Goal: Task Accomplishment & Management: Manage account settings

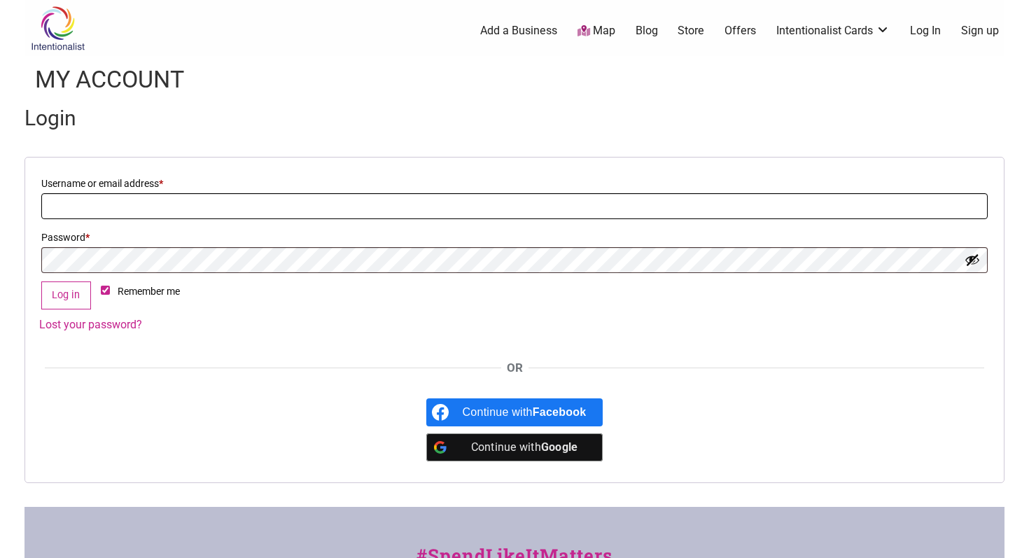
click at [356, 209] on input "Username or email address * Required" at bounding box center [514, 206] width 946 height 26
type input "jamie.asaka@lakesideschool.org"
click at [41, 281] on button "Log in" at bounding box center [66, 295] width 50 height 29
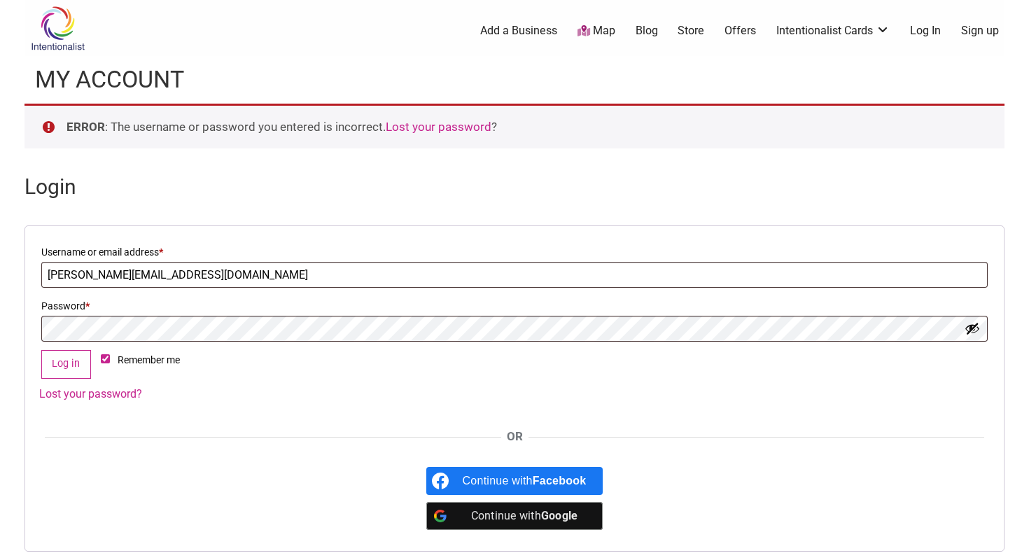
click at [92, 412] on form "Username or email address * Required jamie.asaka@lakesideschool.org Password * …" at bounding box center [514, 388] width 980 height 326
click at [97, 391] on link "Lost your password?" at bounding box center [90, 393] width 103 height 13
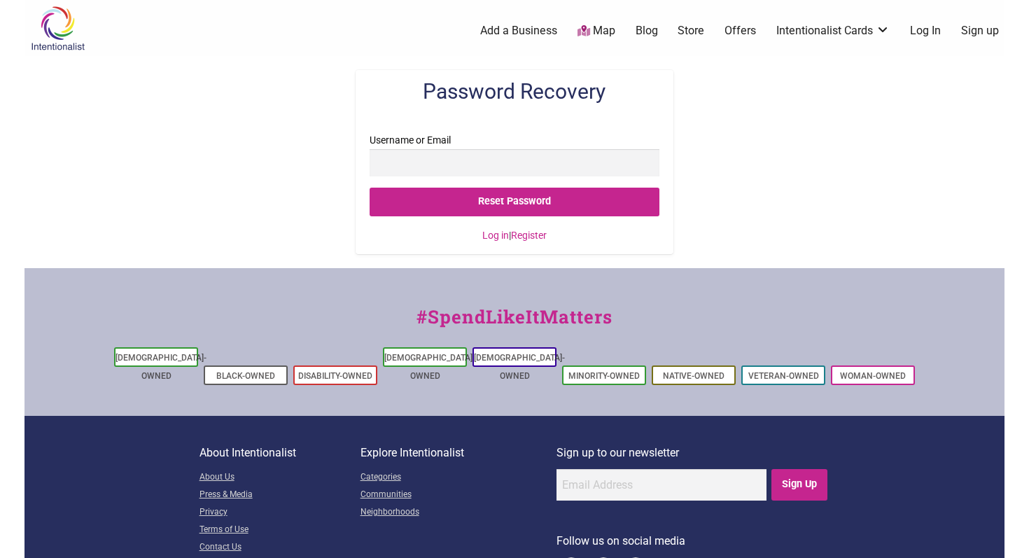
click at [516, 156] on input "Username or Email" at bounding box center [514, 162] width 289 height 27
type input "[PERSON_NAME][EMAIL_ADDRESS][DOMAIN_NAME]"
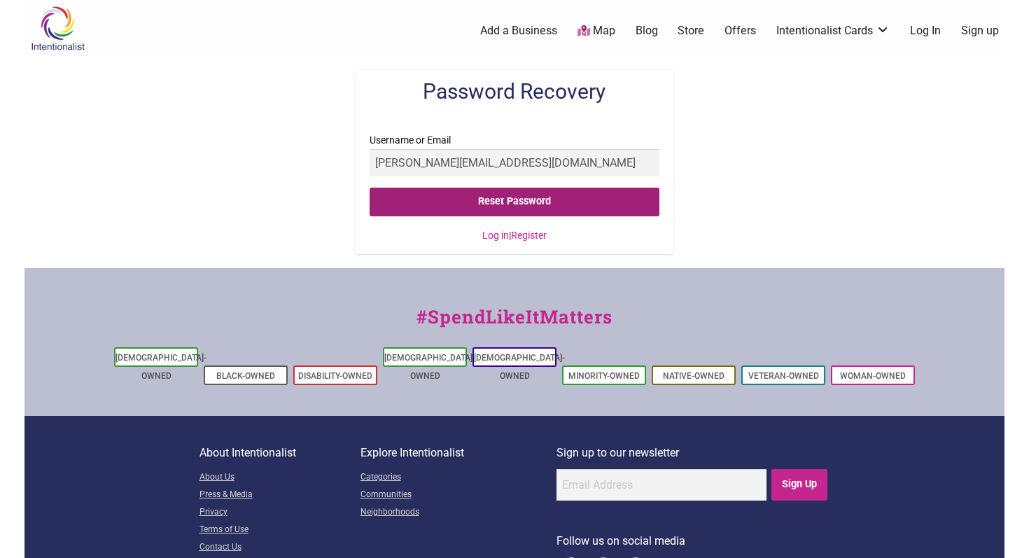
click at [516, 197] on input "Reset Password" at bounding box center [514, 202] width 289 height 29
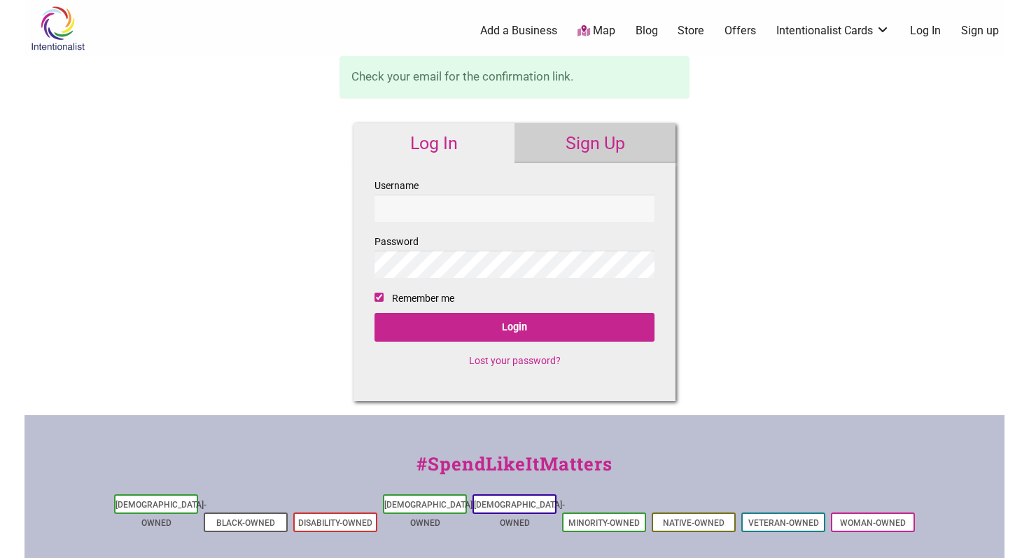
checkbox input "true"
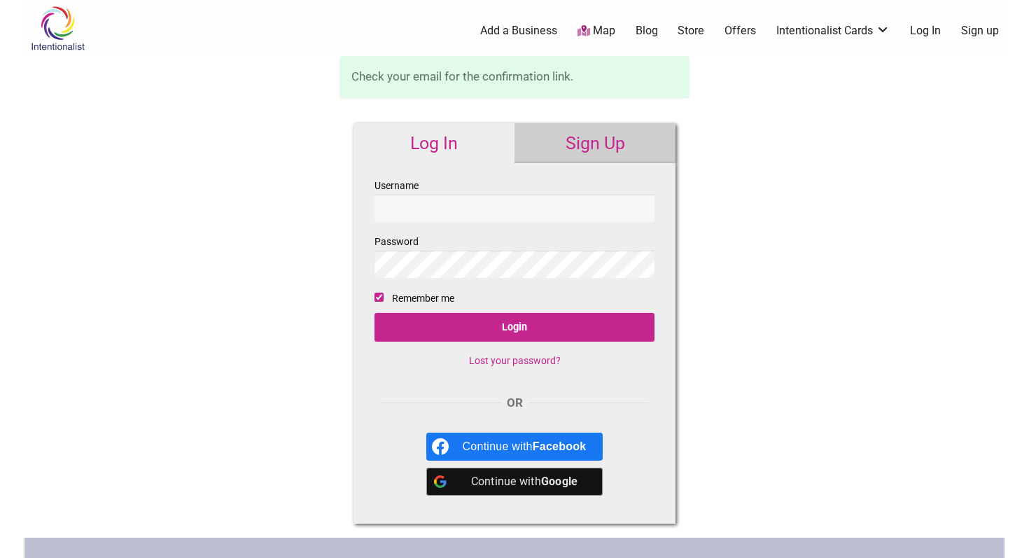
click at [509, 215] on input "Username" at bounding box center [514, 208] width 280 height 27
type input "[PERSON_NAME][EMAIL_ADDRESS][DOMAIN_NAME]"
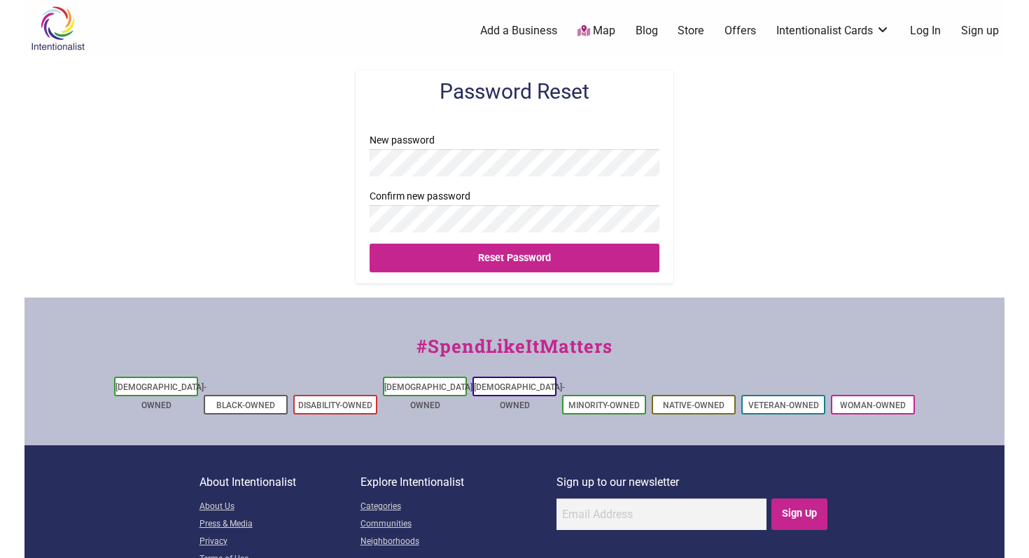
click at [370, 244] on input "Reset Password" at bounding box center [514, 258] width 289 height 29
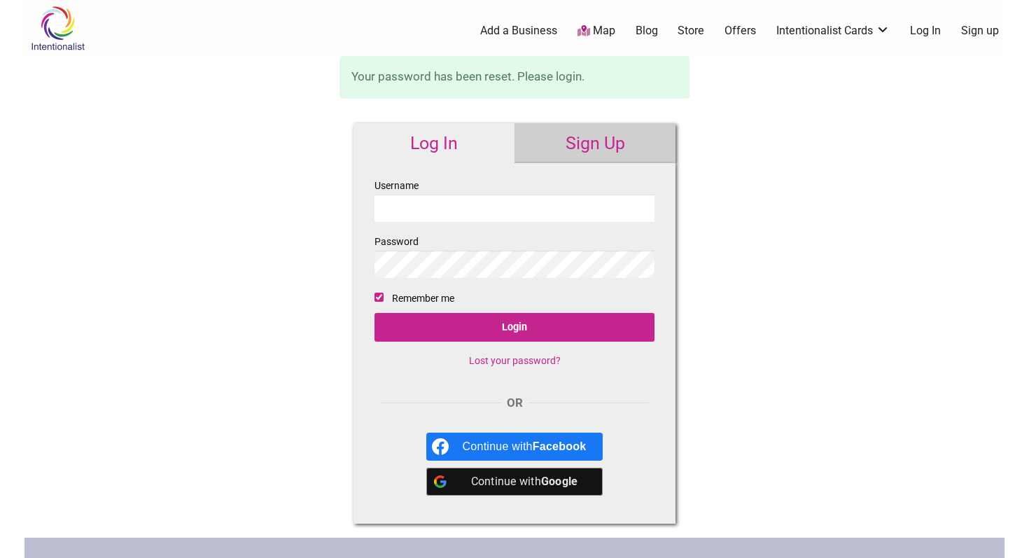
type input "[PERSON_NAME][EMAIL_ADDRESS][DOMAIN_NAME]"
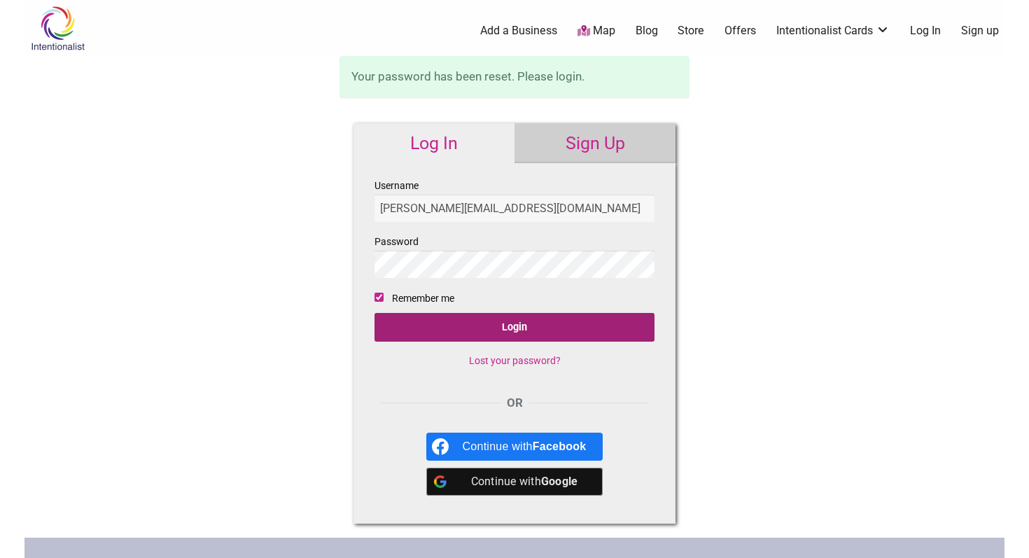
click at [484, 327] on input "Login" at bounding box center [514, 327] width 280 height 29
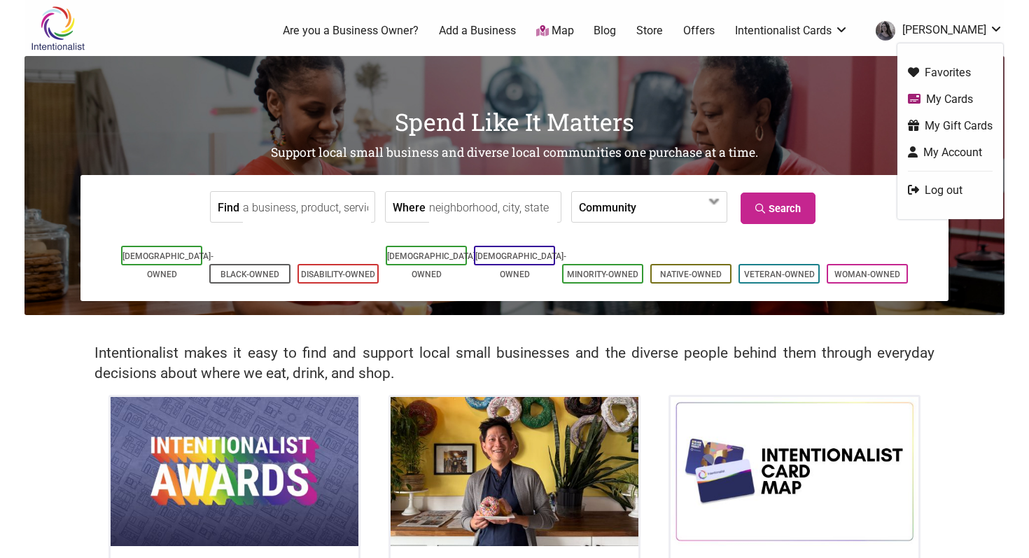
click at [952, 95] on link "My Cards" at bounding box center [950, 99] width 85 height 16
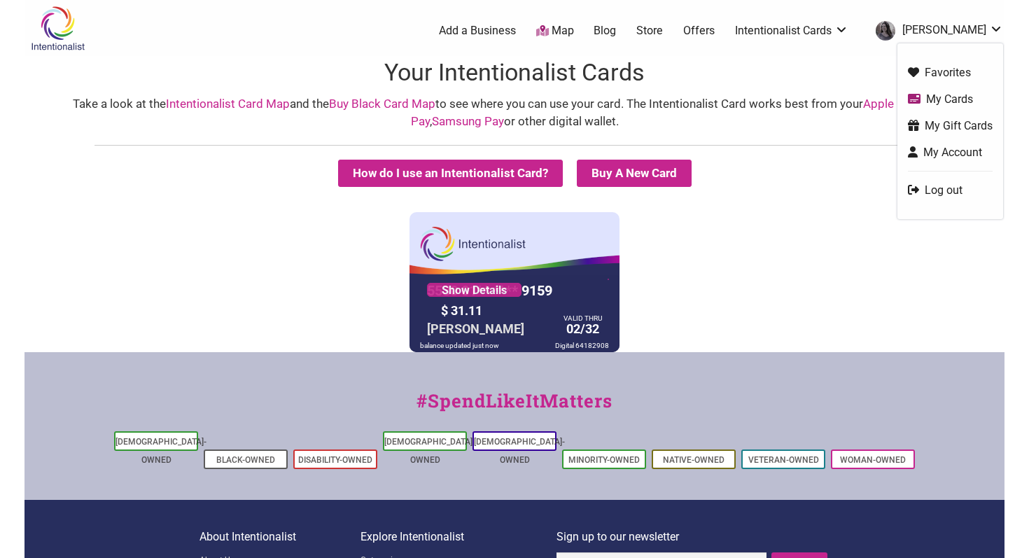
click at [928, 129] on link "My Gift Cards" at bounding box center [950, 126] width 85 height 16
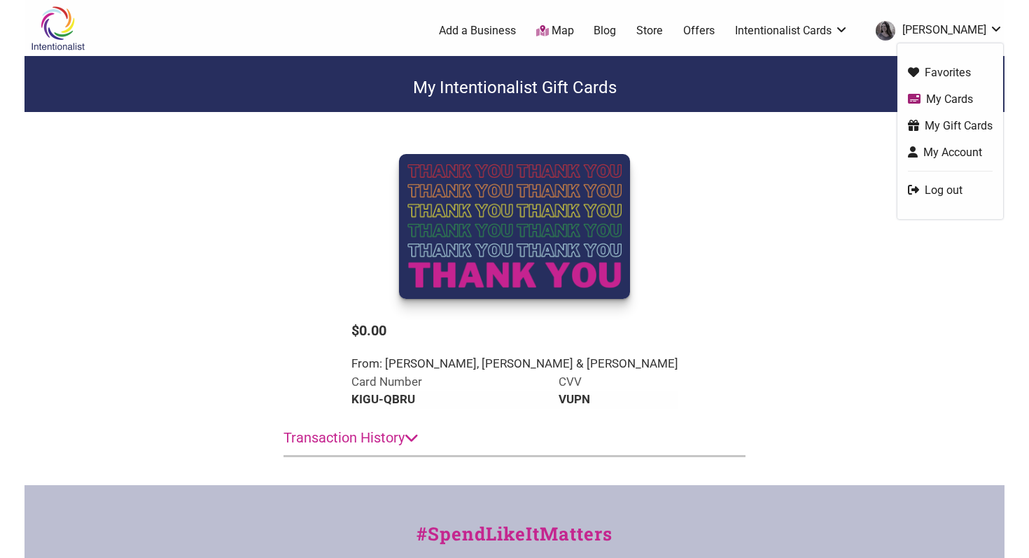
click at [951, 25] on link "[PERSON_NAME]" at bounding box center [936, 30] width 134 height 25
click at [937, 105] on link "My Cards" at bounding box center [950, 99] width 85 height 16
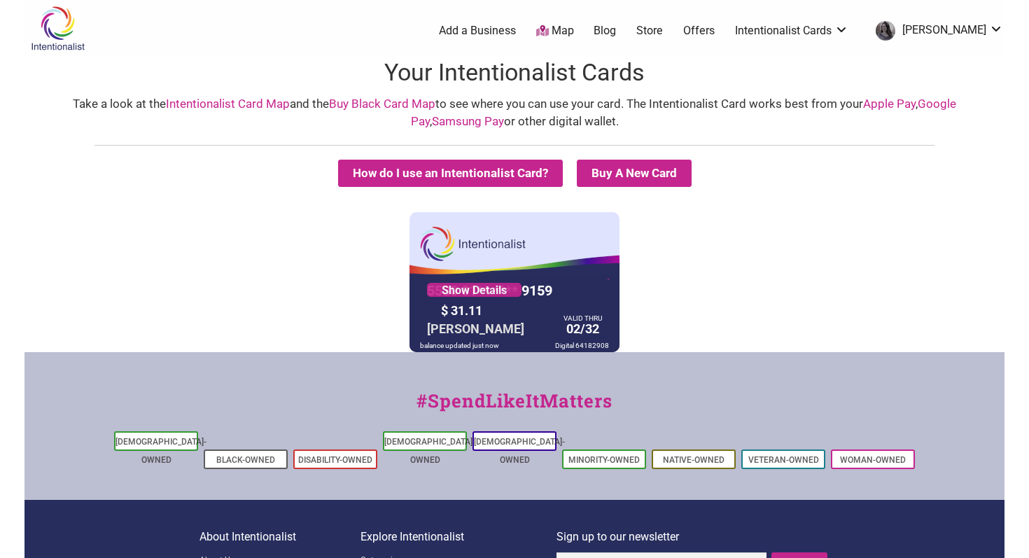
click at [517, 324] on div at bounding box center [514, 313] width 210 height 77
click at [468, 275] on div "Show Details" at bounding box center [473, 289] width 115 height 31
click at [472, 290] on link "Show Details" at bounding box center [474, 290] width 94 height 14
click at [481, 294] on link "Show Details" at bounding box center [474, 290] width 94 height 14
click at [497, 171] on button "How do I use an Intentionalist Card?" at bounding box center [450, 173] width 225 height 27
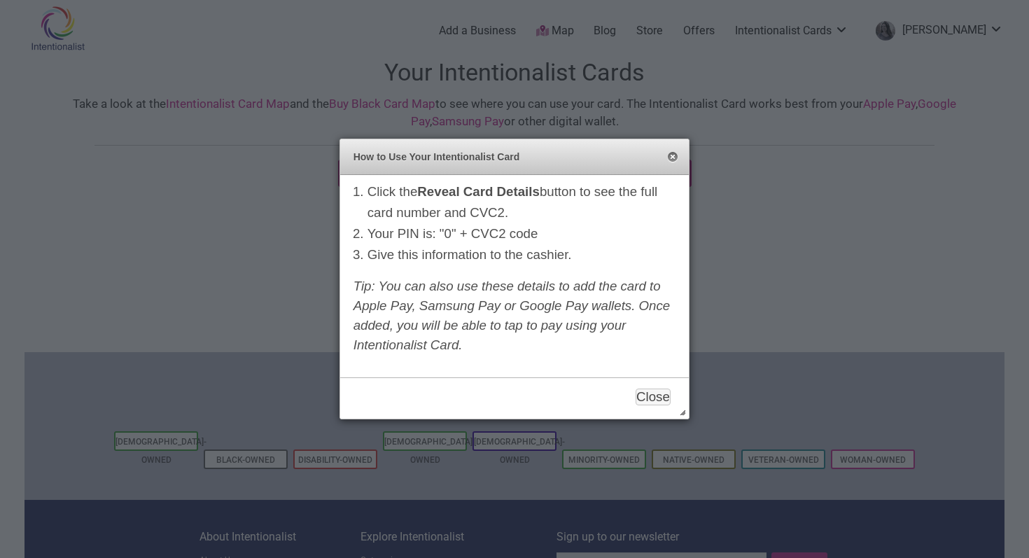
click at [675, 157] on button "Close" at bounding box center [672, 157] width 11 height 11
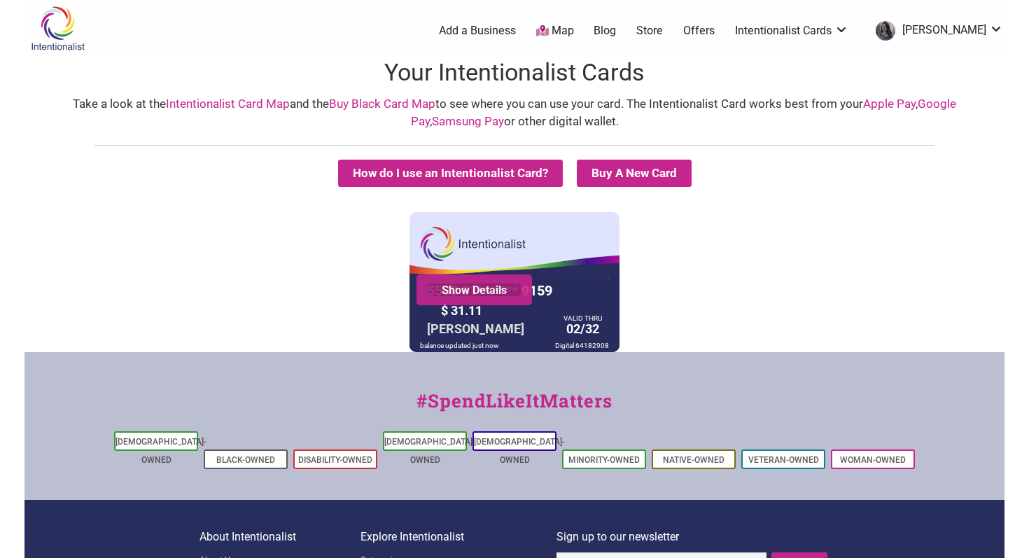
click at [463, 284] on link "Show Details" at bounding box center [474, 290] width 94 height 14
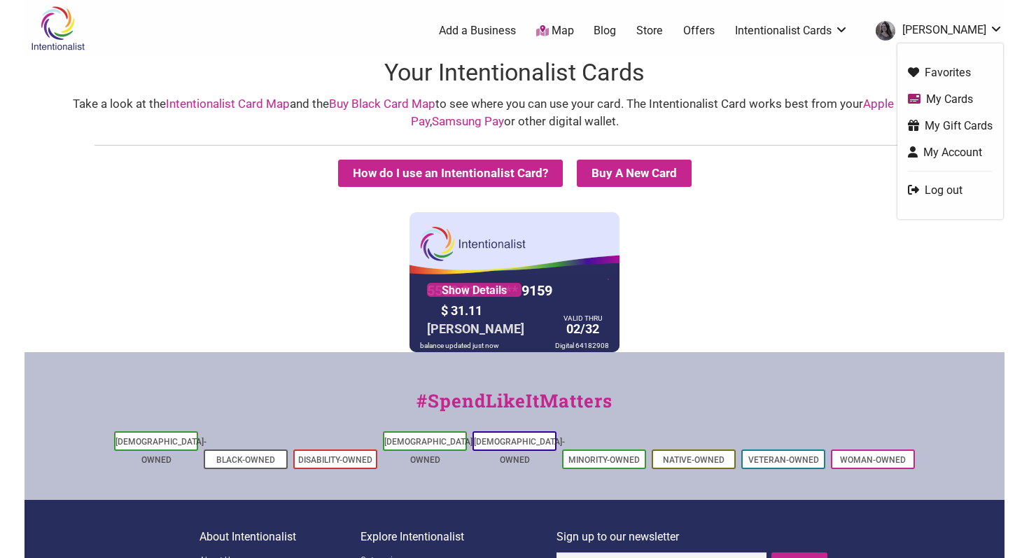
click at [936, 132] on link "My Gift Cards" at bounding box center [950, 126] width 85 height 16
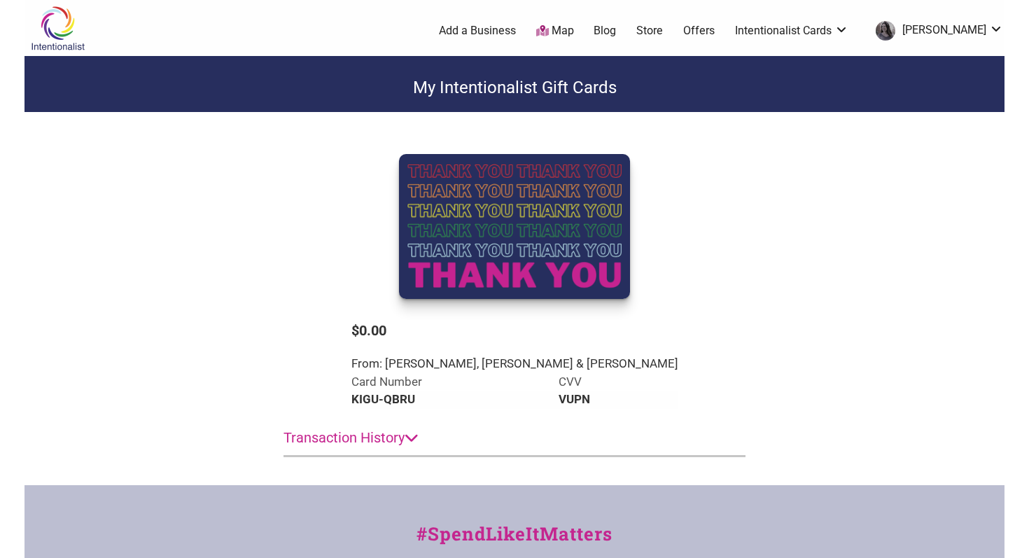
click at [557, 223] on div "$0.00 From: Jamie, Meg & Tasha Card Number CVV KIGU-QBRU VUPN Transaction Histo…" at bounding box center [514, 298] width 490 height 345
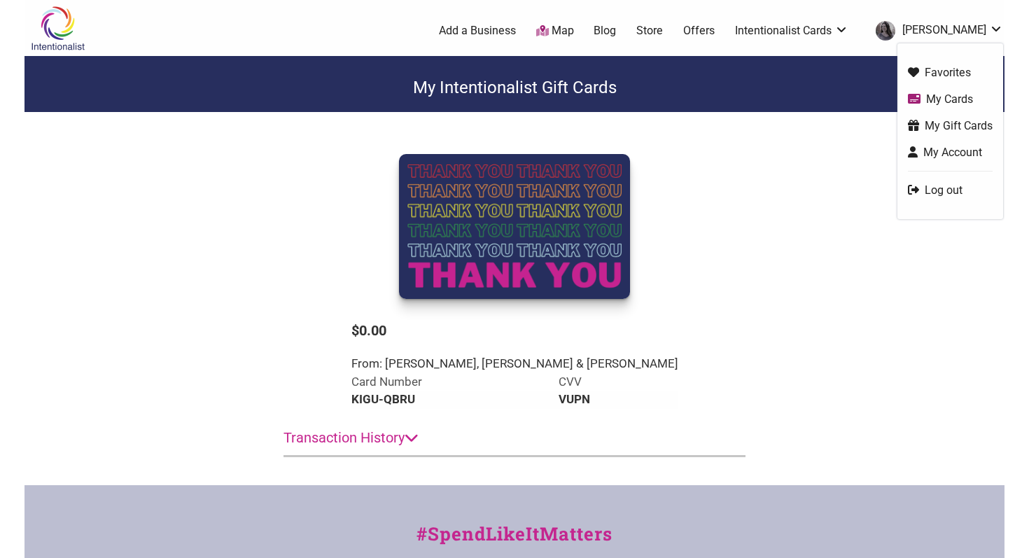
click at [973, 26] on link "[PERSON_NAME]" at bounding box center [936, 30] width 134 height 25
click at [950, 152] on link "My Account" at bounding box center [950, 152] width 85 height 16
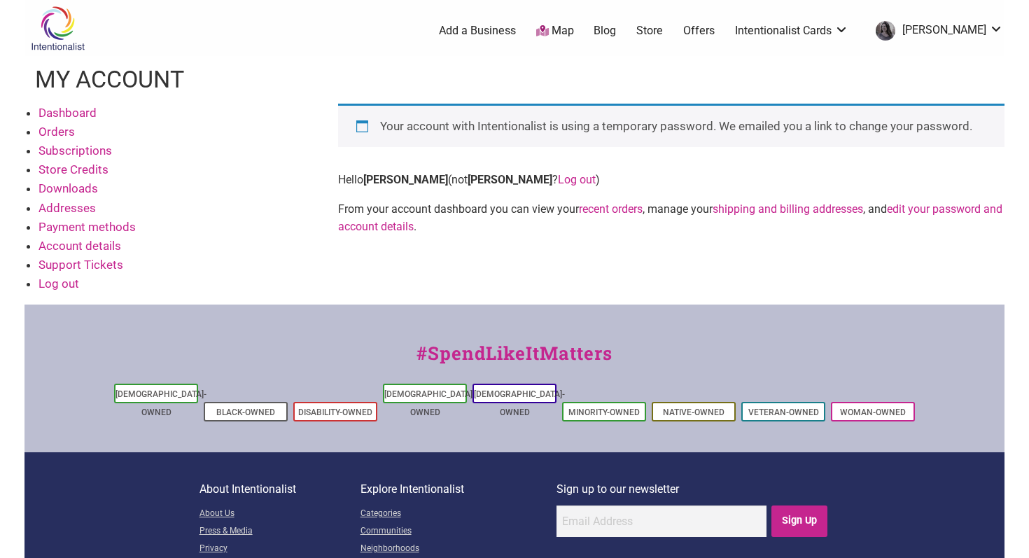
click at [558, 182] on link "Log out" at bounding box center [577, 179] width 38 height 13
